Goal: Transaction & Acquisition: Purchase product/service

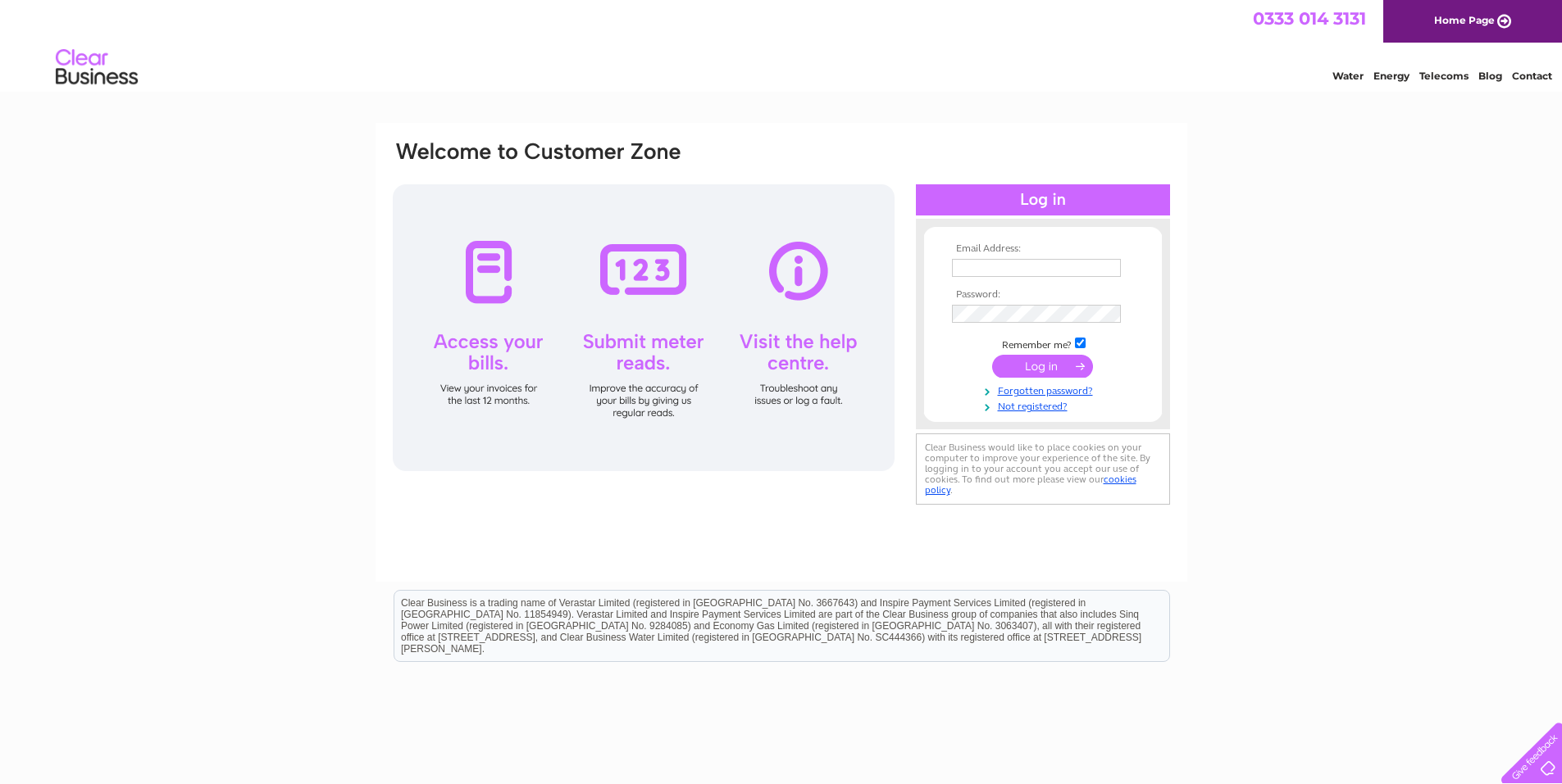
type input "klbhotel@btconnect.com"
click at [1035, 369] on input "submit" at bounding box center [1042, 366] width 101 height 23
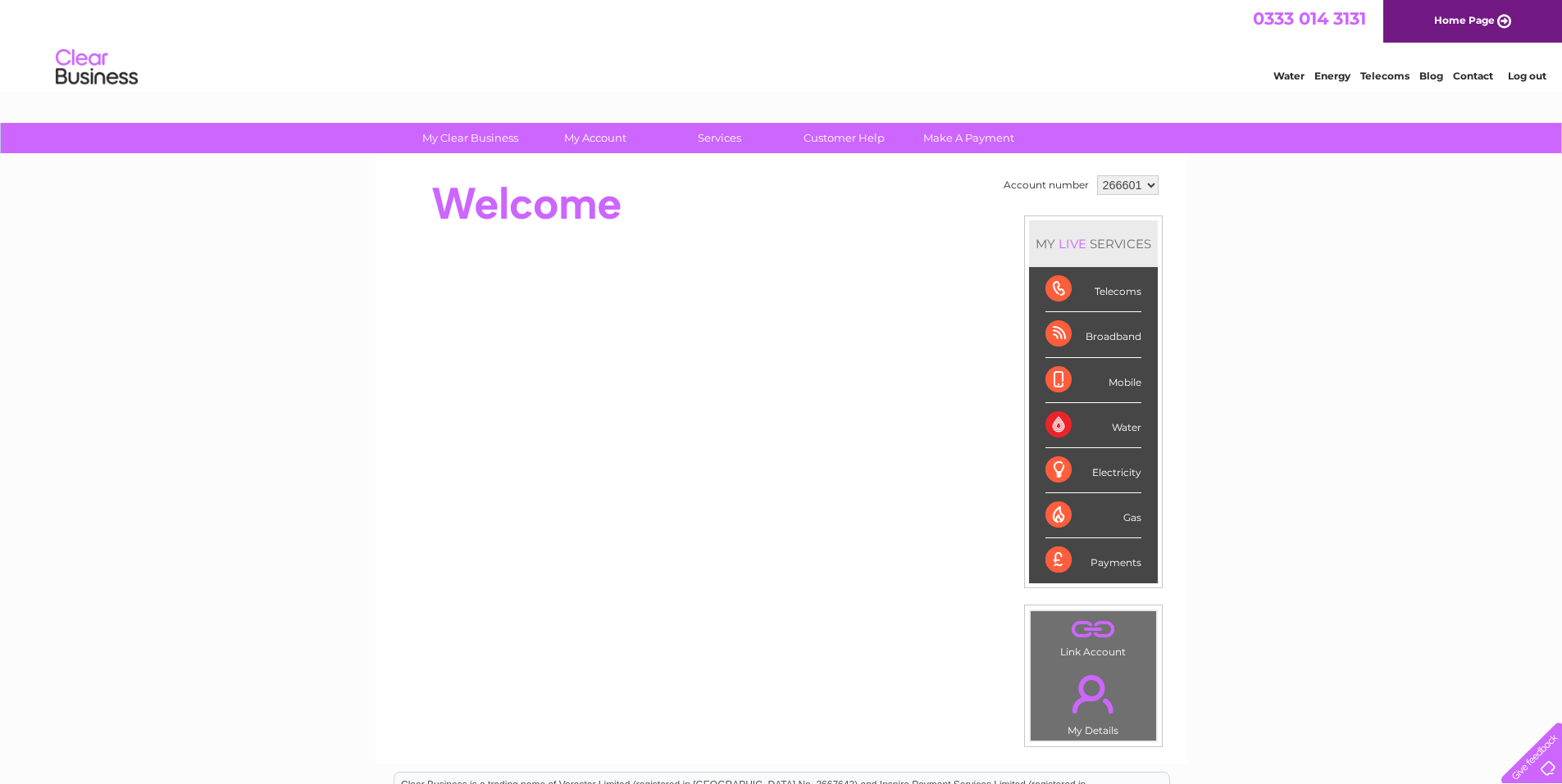
click at [1435, 273] on div "My Clear Business Login Details My Details My Preferences Link Account My Accou…" at bounding box center [781, 583] width 1562 height 921
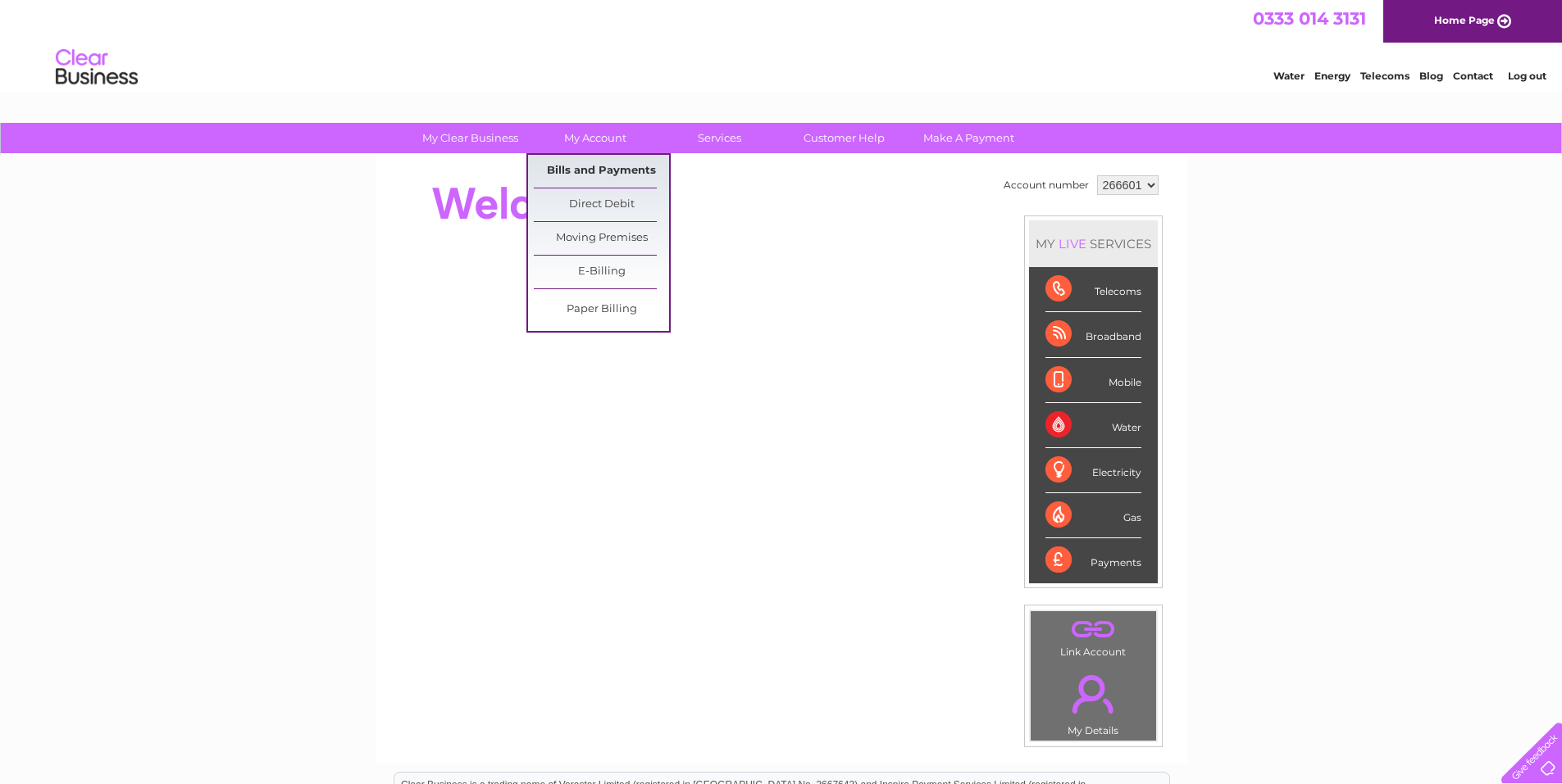
click at [583, 172] on link "Bills and Payments" at bounding box center [601, 171] width 135 height 32
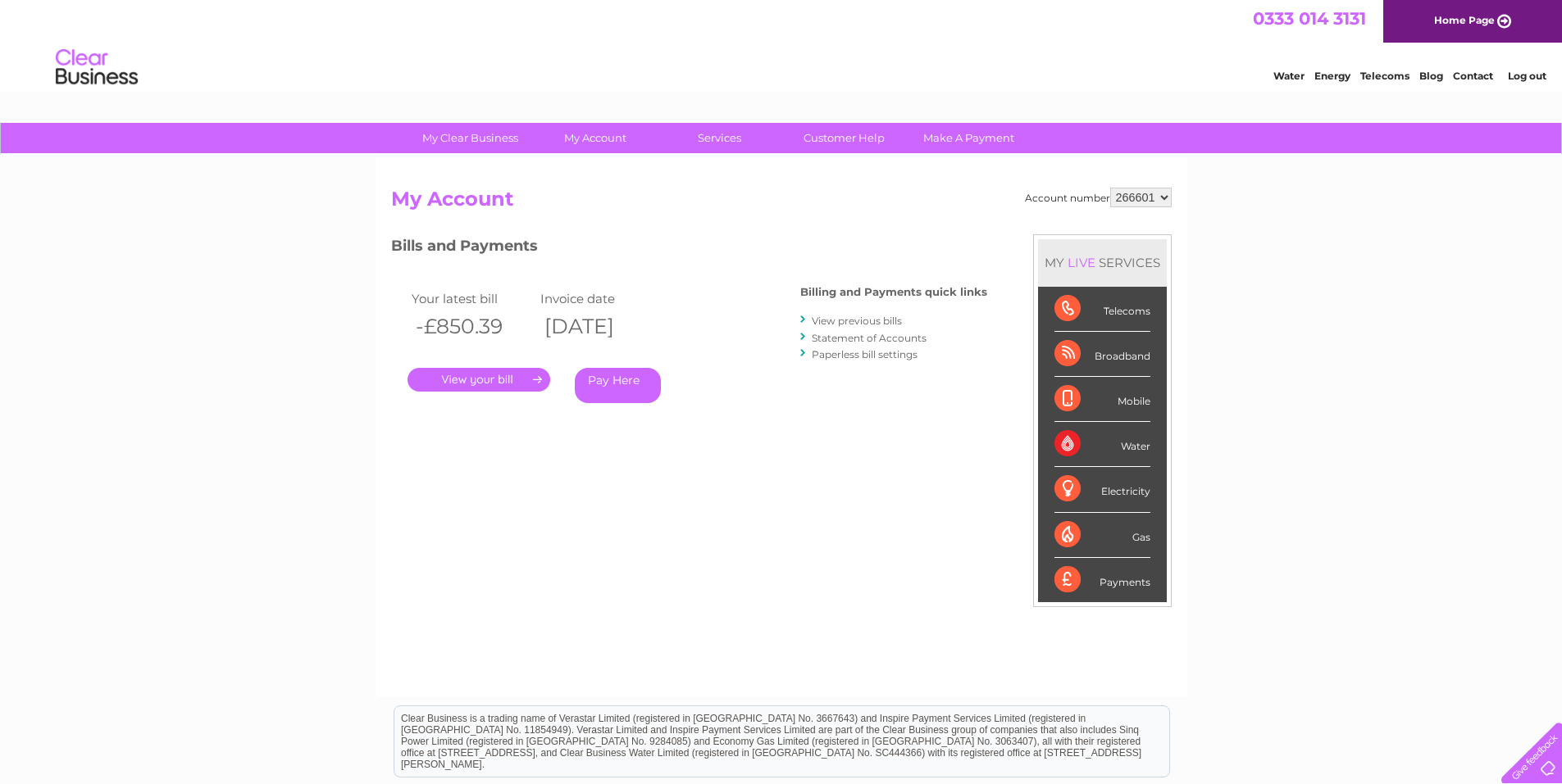
click at [475, 375] on link "." at bounding box center [478, 379] width 142 height 24
click at [1152, 198] on select "266601 989793" at bounding box center [1140, 197] width 62 height 20
select select "989793"
click at [1110, 187] on select "266601 989793" at bounding box center [1140, 197] width 62 height 20
click at [481, 376] on link "." at bounding box center [478, 379] width 142 height 24
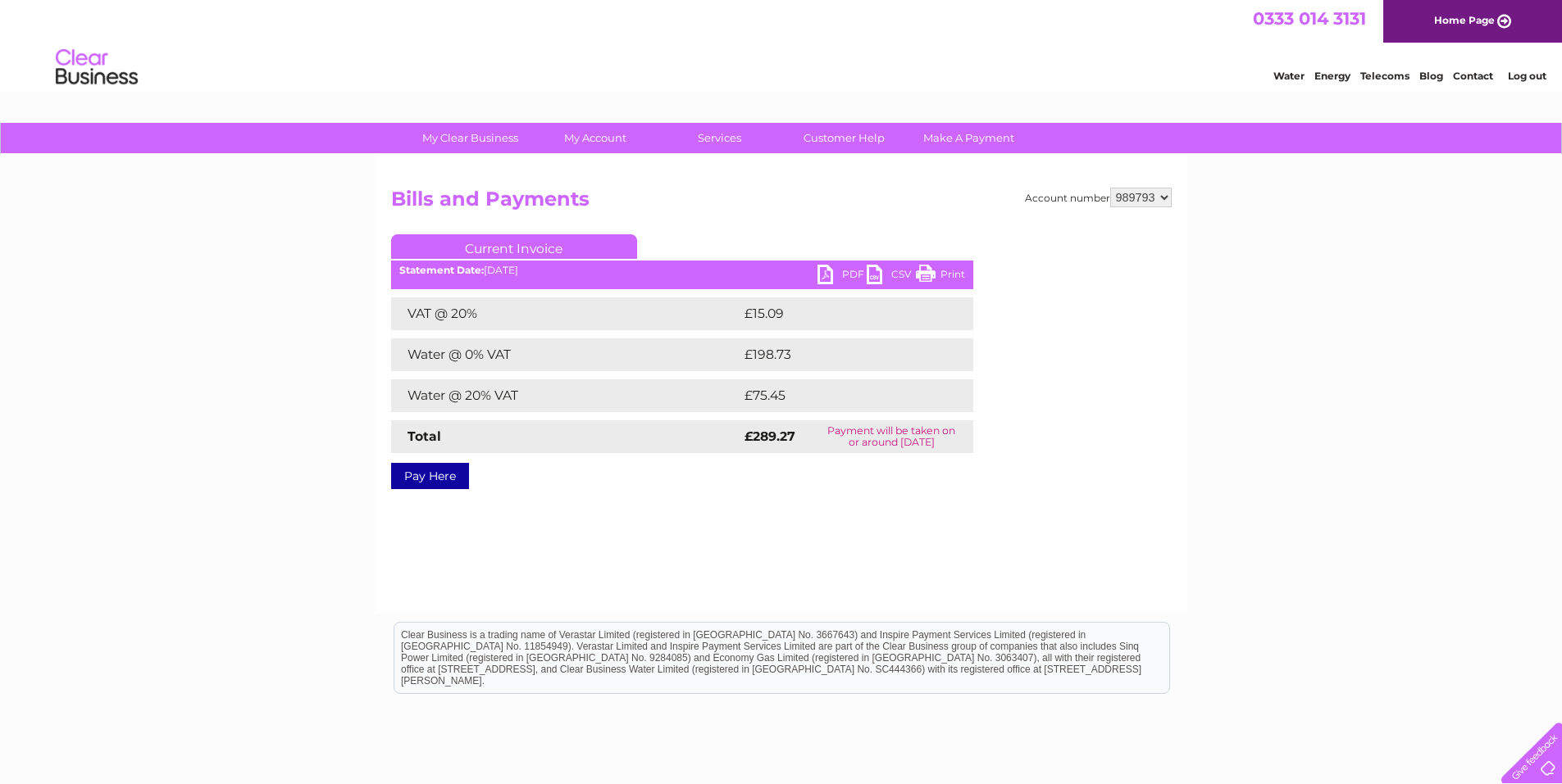
click at [416, 482] on link "Pay Here" at bounding box center [429, 475] width 77 height 26
click at [851, 272] on link "PDF" at bounding box center [841, 276] width 49 height 24
